Goal: Information Seeking & Learning: Learn about a topic

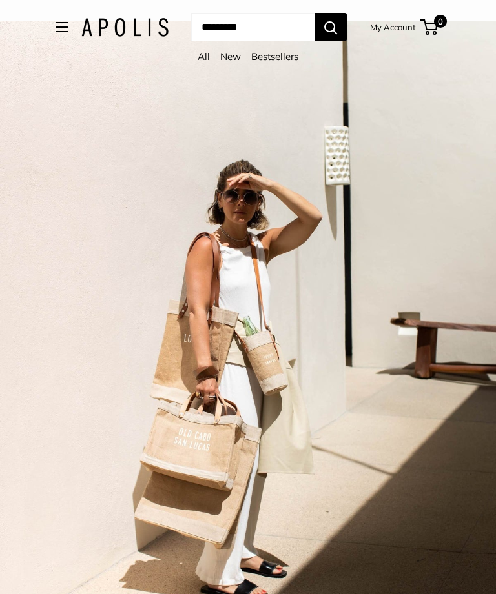
click at [197, 62] on link "All" at bounding box center [203, 56] width 12 height 12
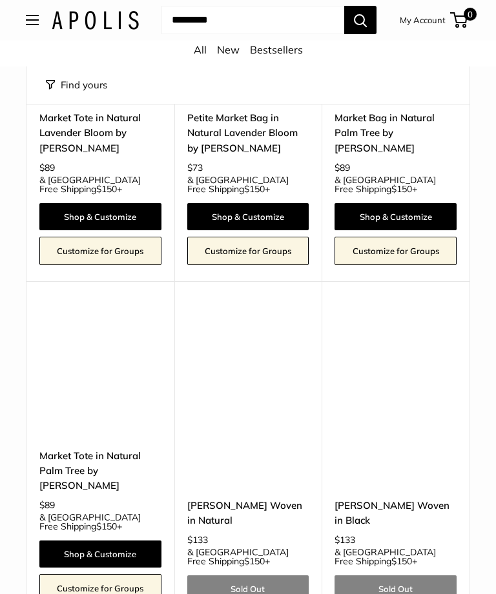
scroll to position [5356, 0]
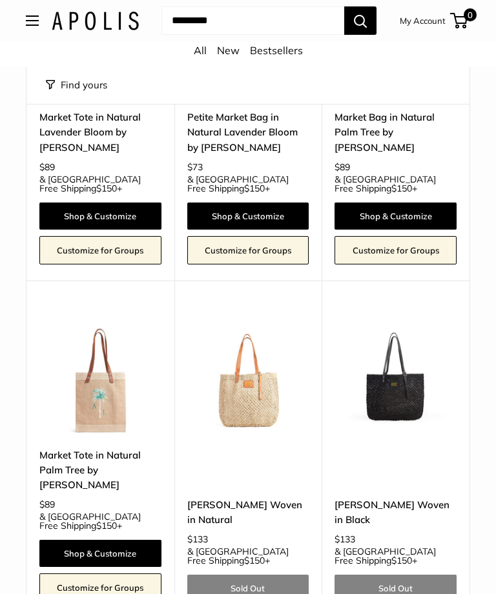
click at [263, 313] on img at bounding box center [248, 374] width 122 height 122
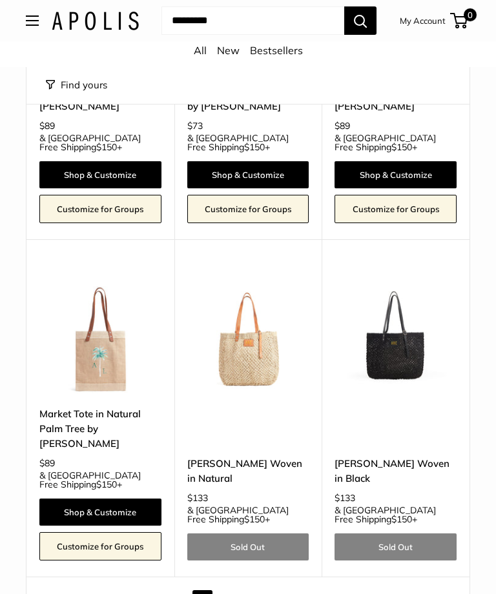
click at [432, 590] on link "Next" at bounding box center [432, 600] width 35 height 20
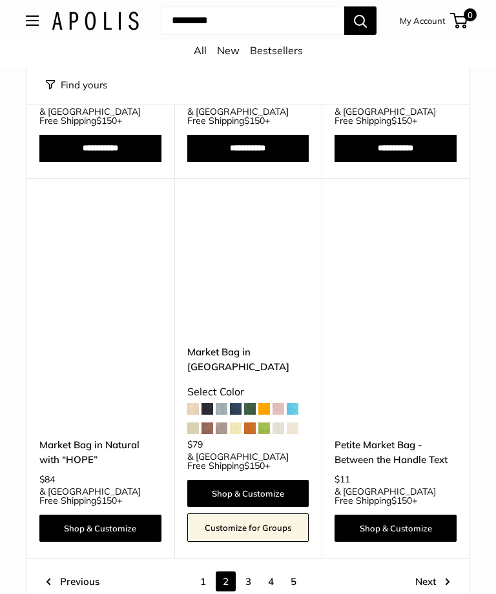
scroll to position [5119, 0]
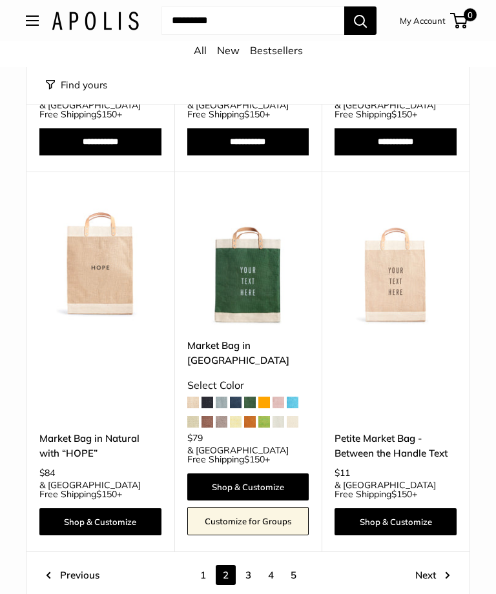
click at [435, 565] on link "Next" at bounding box center [432, 575] width 35 height 20
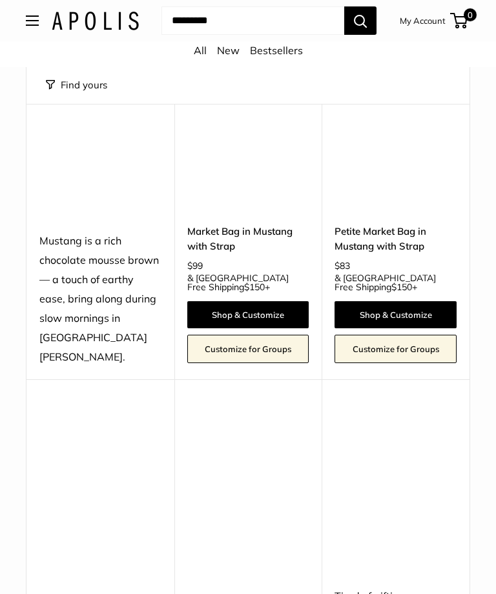
scroll to position [5028, 0]
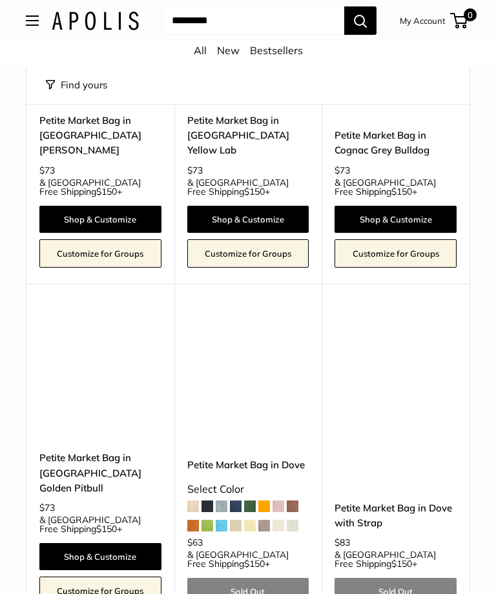
scroll to position [5198, 0]
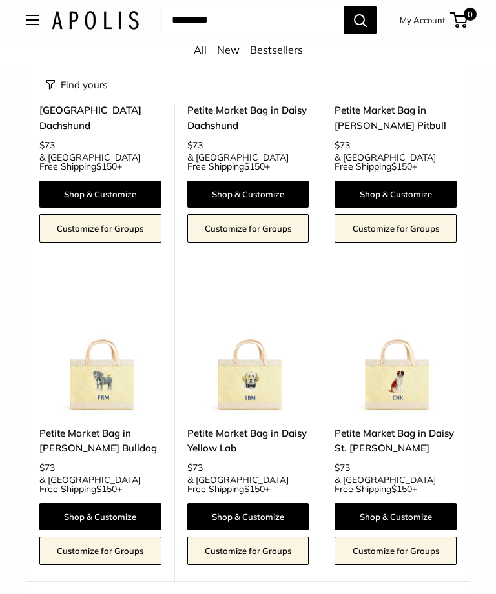
scroll to position [308, 0]
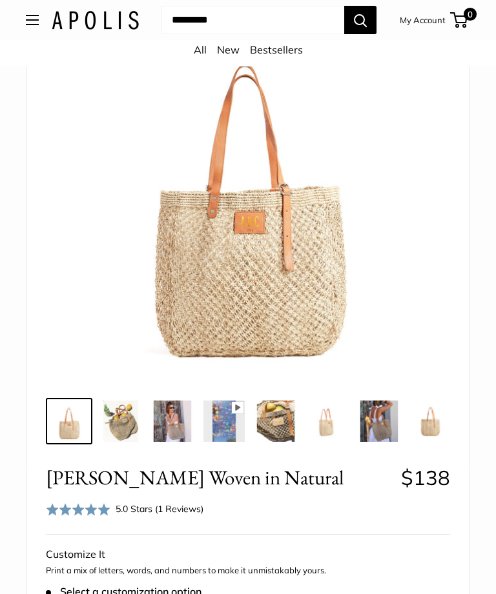
scroll to position [134, 0]
click at [126, 427] on img at bounding box center [120, 421] width 41 height 41
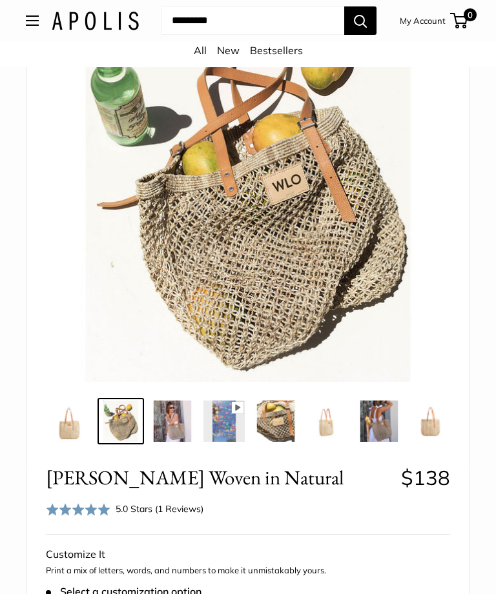
click at [175, 421] on img at bounding box center [172, 421] width 41 height 41
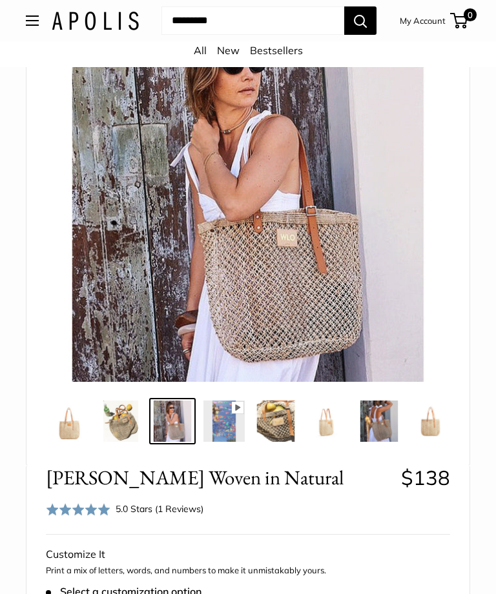
click at [215, 434] on img at bounding box center [223, 421] width 41 height 41
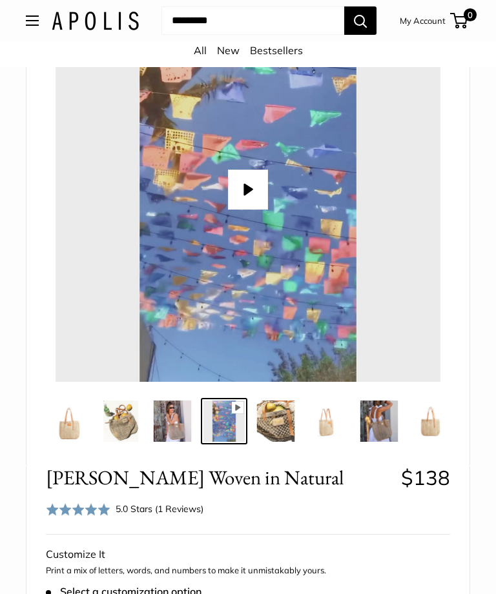
click at [269, 435] on img at bounding box center [275, 421] width 41 height 41
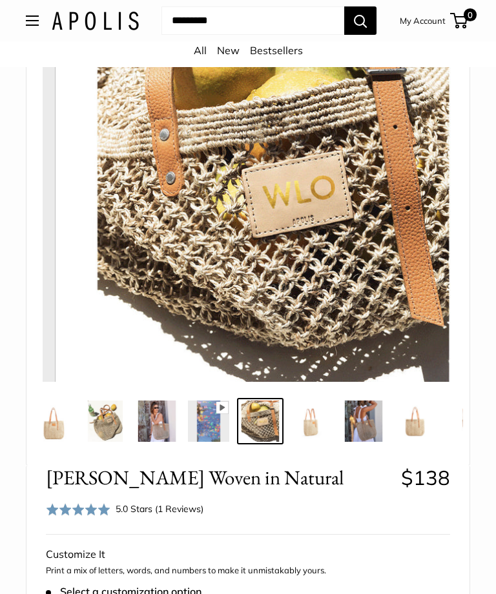
scroll to position [0, 17]
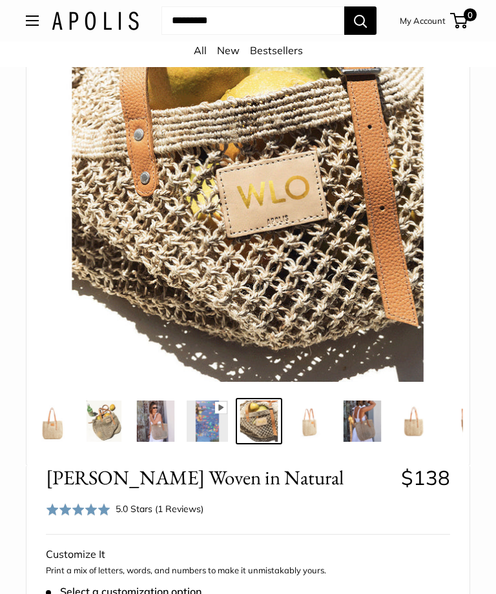
click at [312, 429] on img at bounding box center [310, 421] width 41 height 41
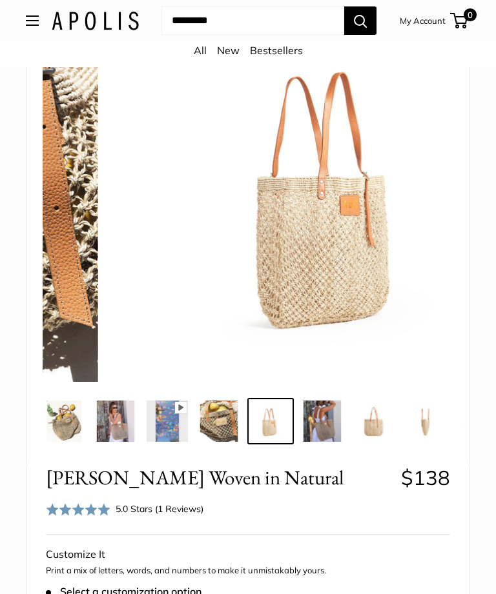
scroll to position [0, 68]
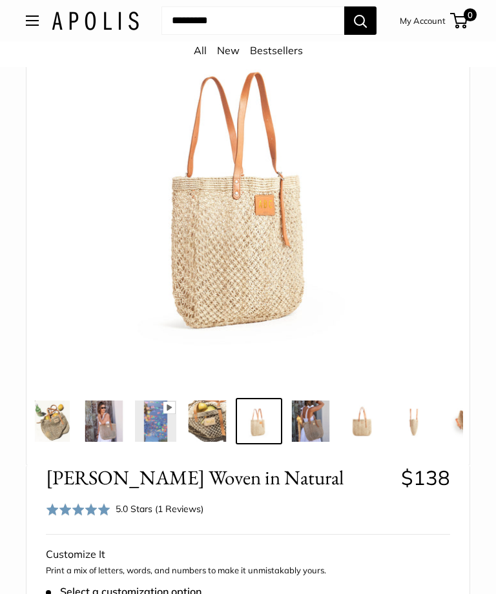
click at [314, 430] on img at bounding box center [310, 421] width 41 height 41
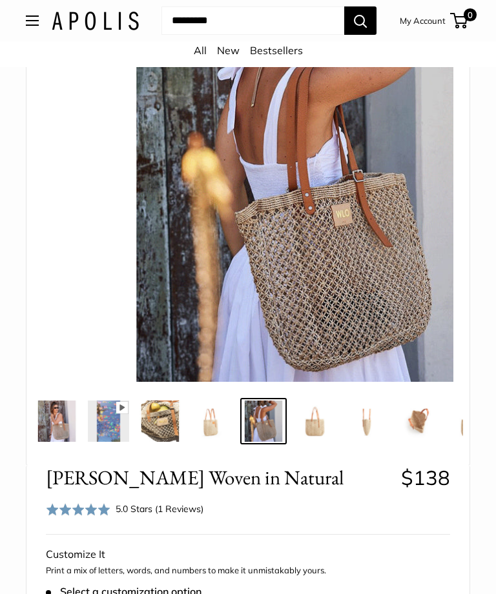
scroll to position [0, 120]
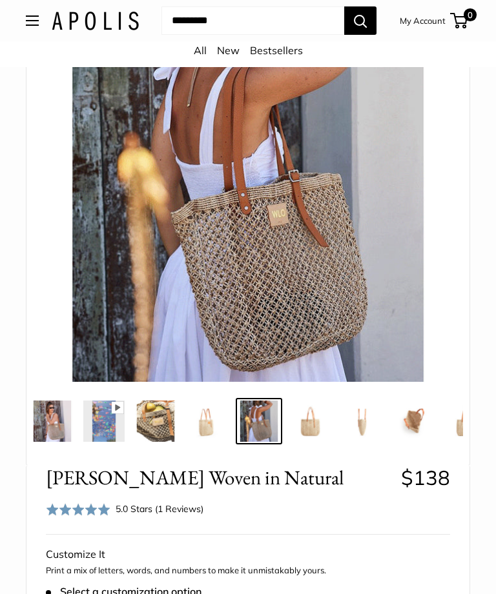
click at [312, 431] on img at bounding box center [310, 421] width 41 height 41
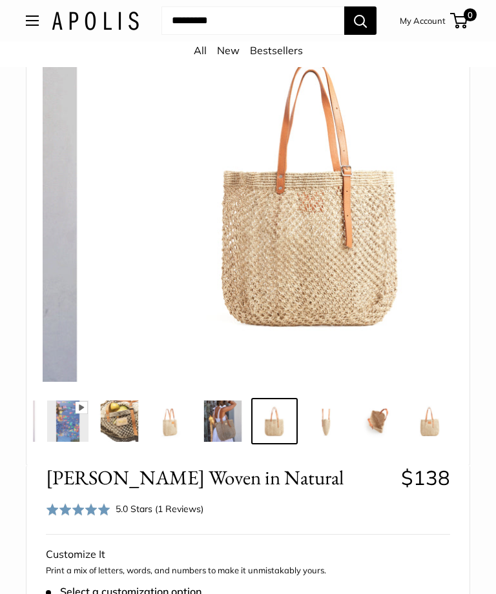
scroll to position [0, 159]
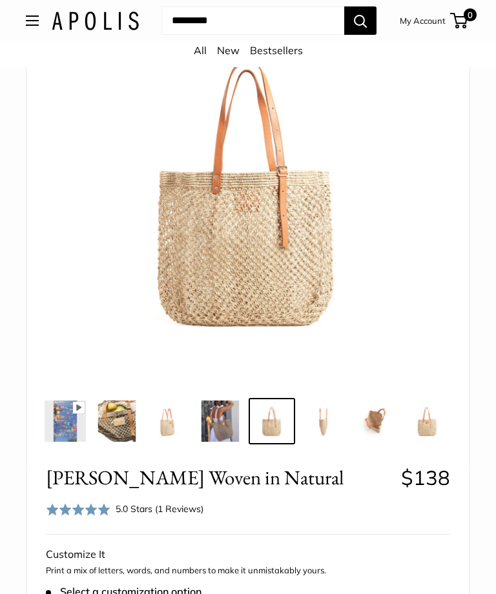
click at [372, 423] on img at bounding box center [374, 421] width 41 height 41
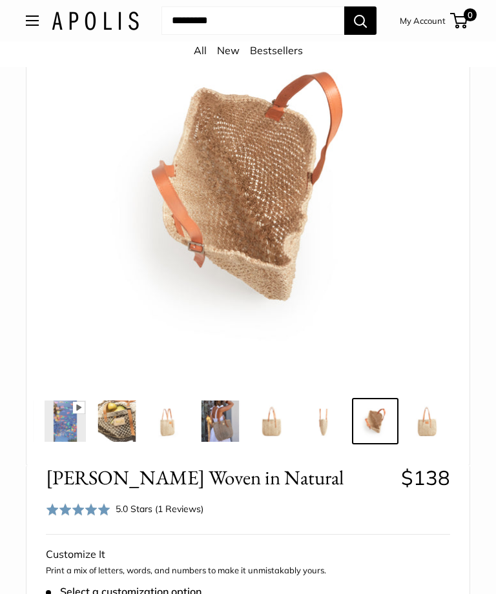
click at [430, 426] on img at bounding box center [426, 421] width 41 height 41
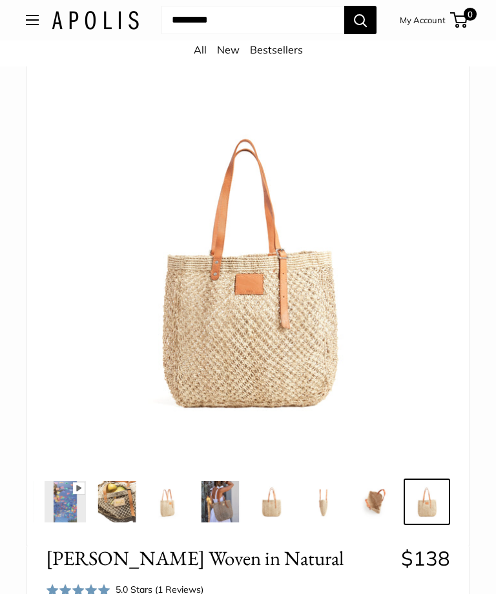
scroll to position [32, 0]
